Goal: Task Accomplishment & Management: Manage account settings

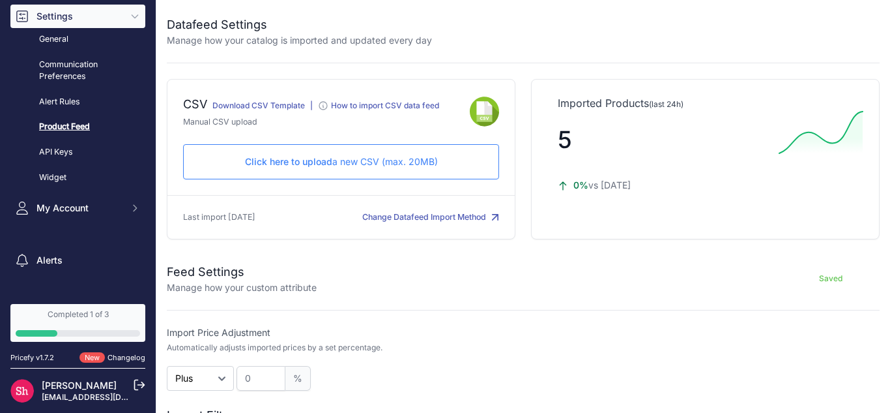
scroll to position [167, 0]
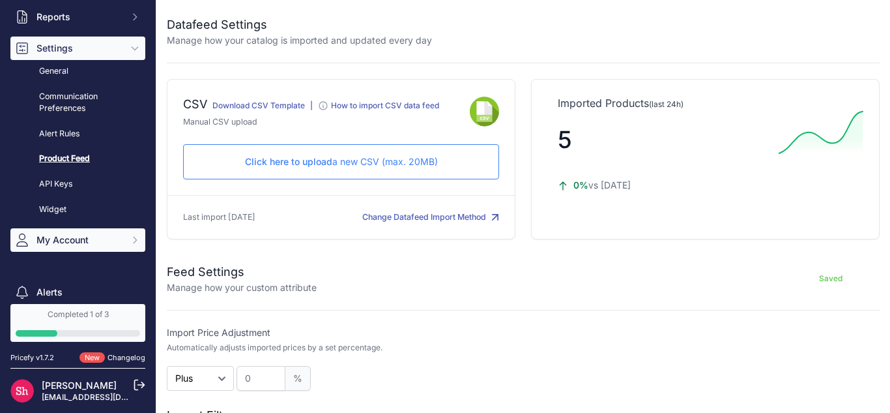
click at [72, 235] on span "My Account" at bounding box center [79, 239] width 85 height 13
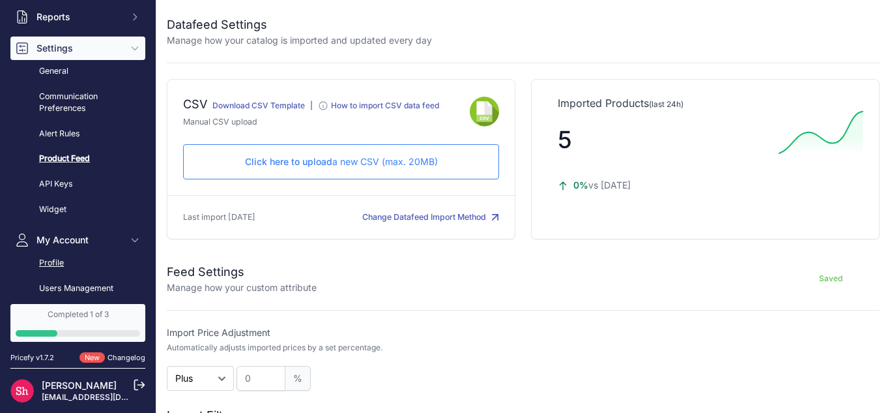
click at [53, 268] on link "Profile" at bounding box center [77, 263] width 135 height 23
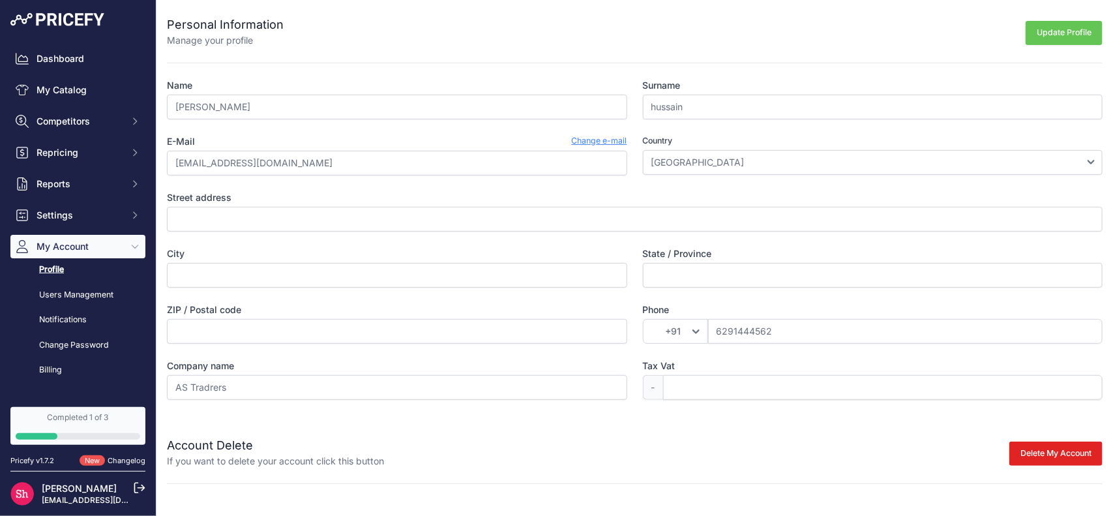
scroll to position [12, 0]
click at [703, 158] on select "Afghanistan Åland Islands Albania Algeria American Samoa Andorra Angola Anguill…" at bounding box center [873, 162] width 460 height 25
click at [703, 155] on select "Afghanistan Åland Islands Albania Algeria American Samoa Andorra Angola Anguill…" at bounding box center [873, 162] width 460 height 25
click at [105, 218] on span "Settings" at bounding box center [79, 215] width 85 height 13
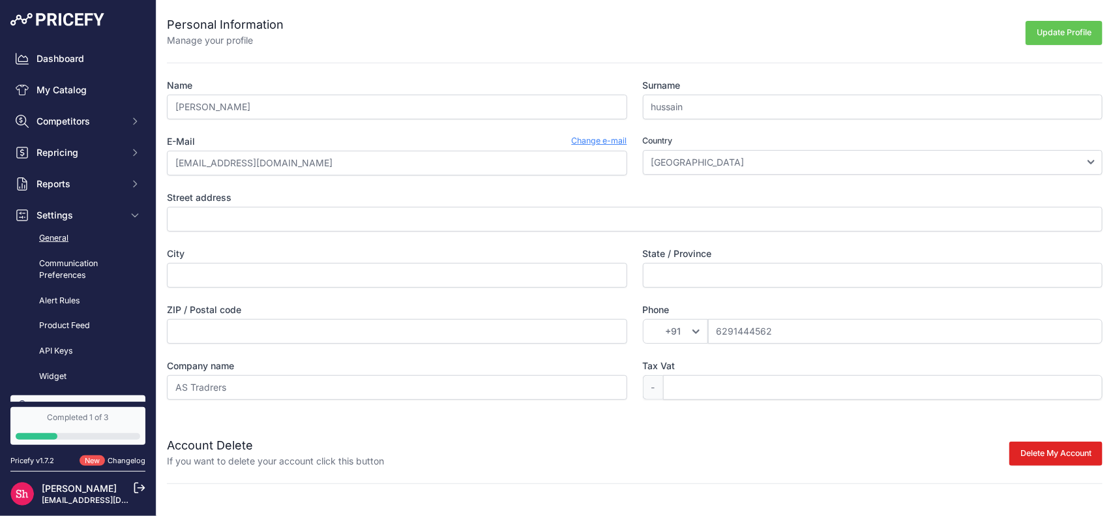
click at [60, 239] on link "General" at bounding box center [77, 238] width 135 height 23
